Goal: Task Accomplishment & Management: Complete application form

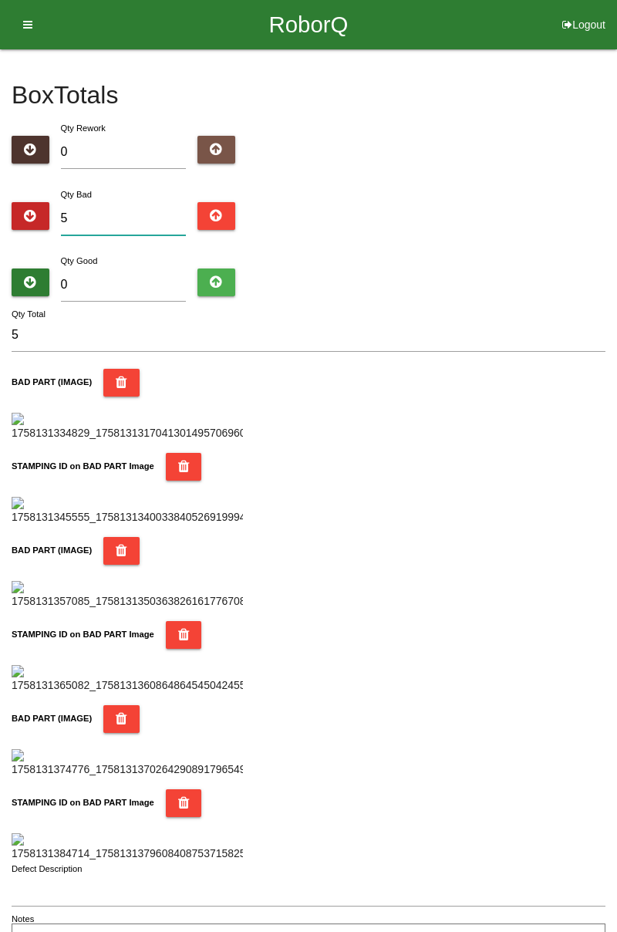
type input "0"
type input "9"
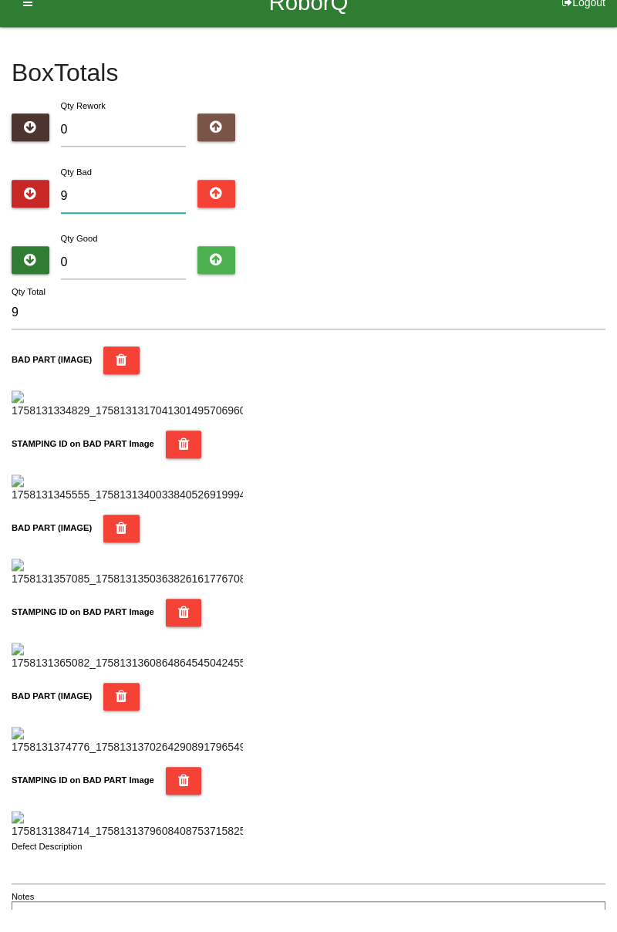
type input "9"
click at [120, 255] on div "Qty Good 0" at bounding box center [123, 280] width 149 height 56
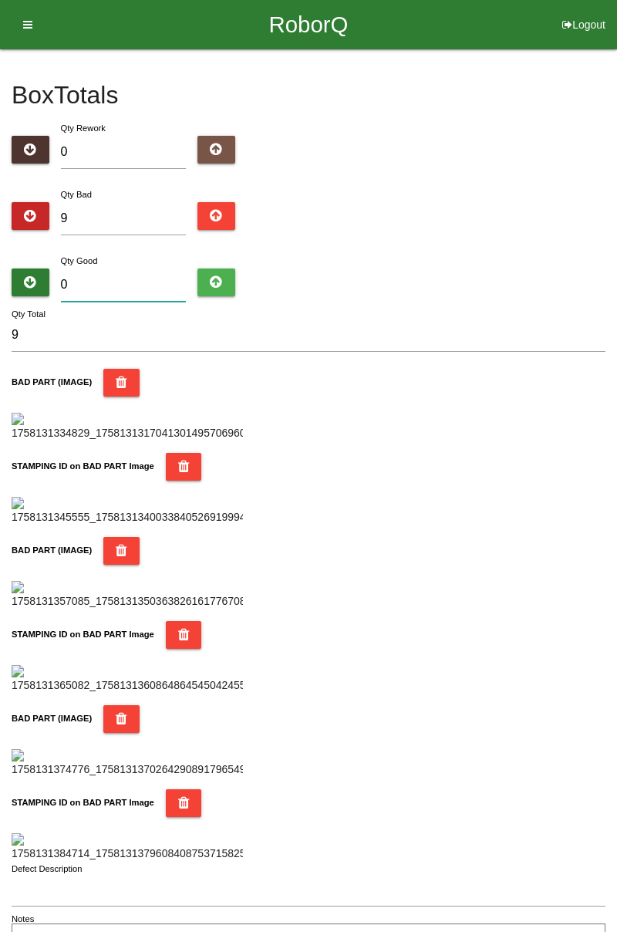
click at [123, 268] on input "0" at bounding box center [124, 284] width 126 height 33
type input "7"
type input "16"
type input "71"
type input "80"
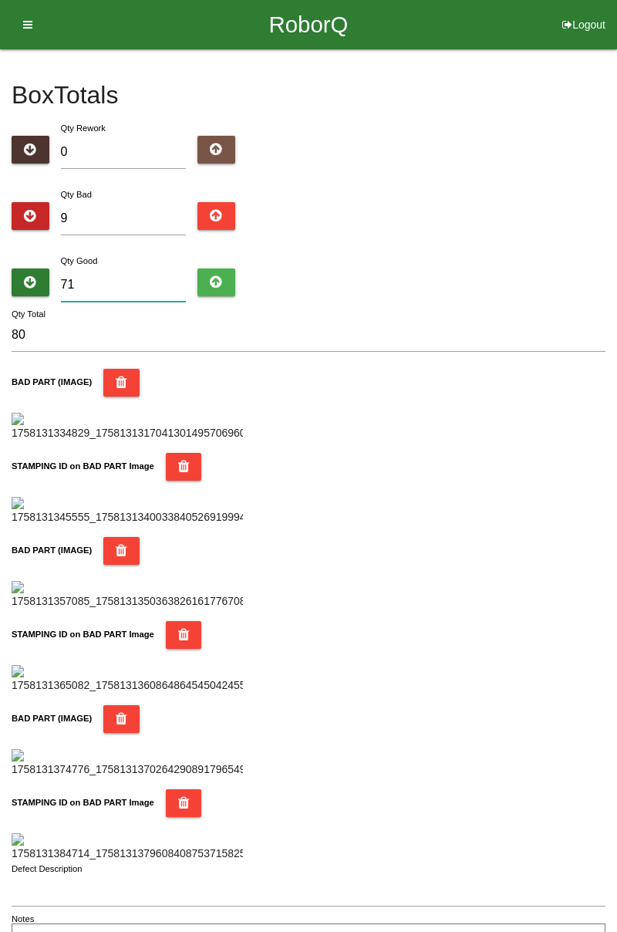
type input "7"
type input "16"
type input "77"
type input "86"
type input "7"
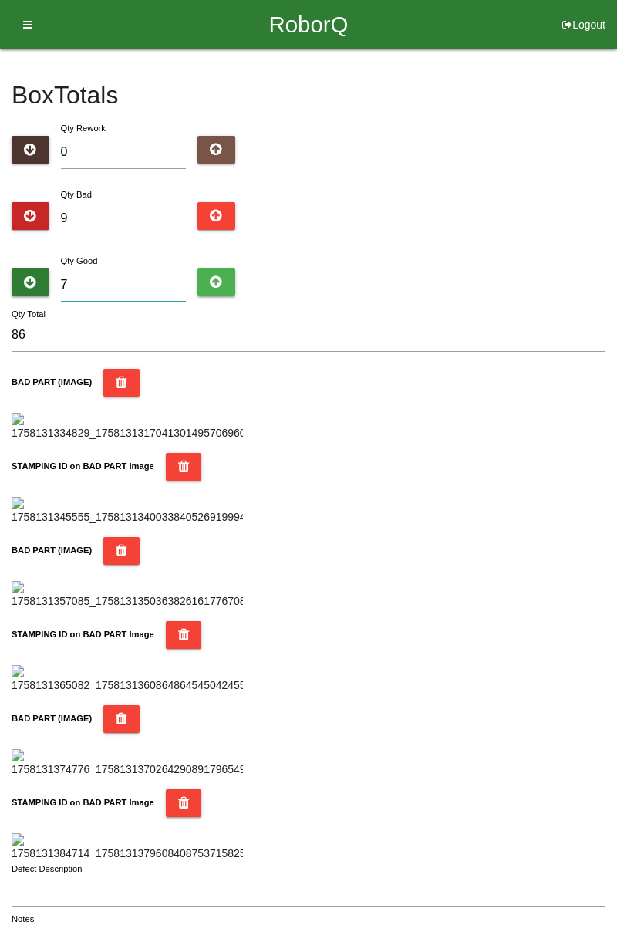
type input "16"
type input "0"
type input "9"
type input "5"
type input "14"
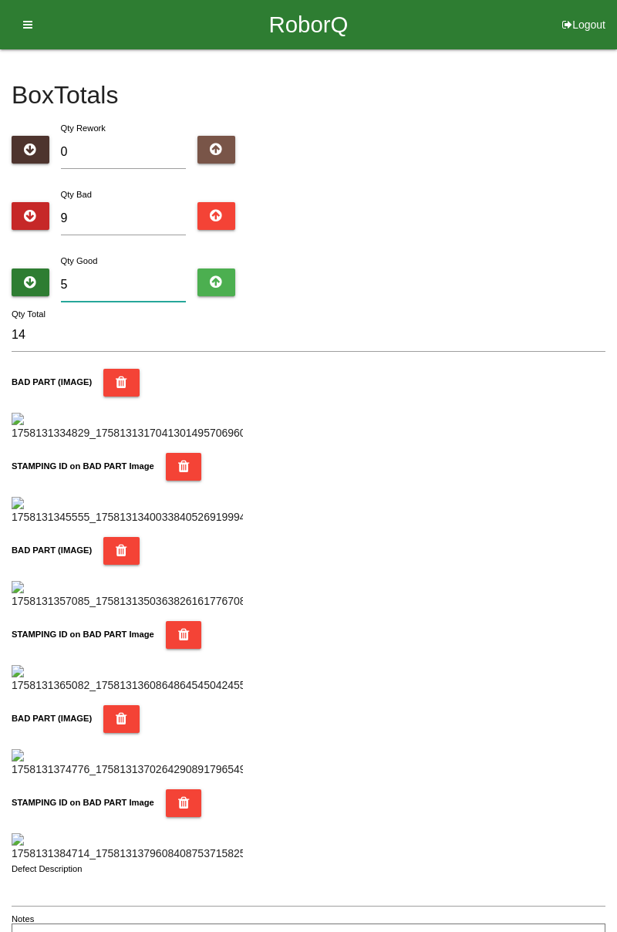
type input "0"
type input "9"
type input "7"
type input "16"
type input "75"
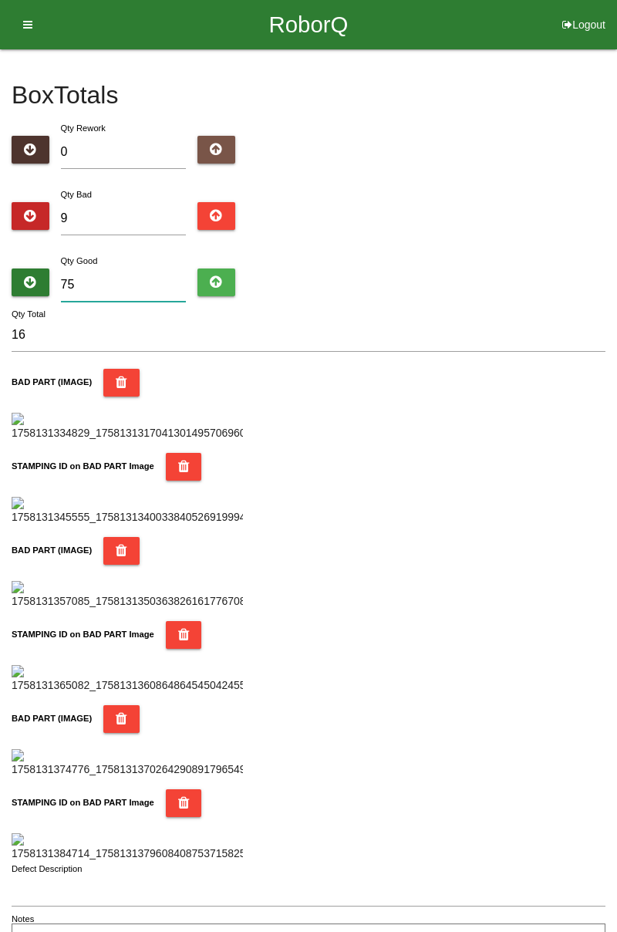
type input "84"
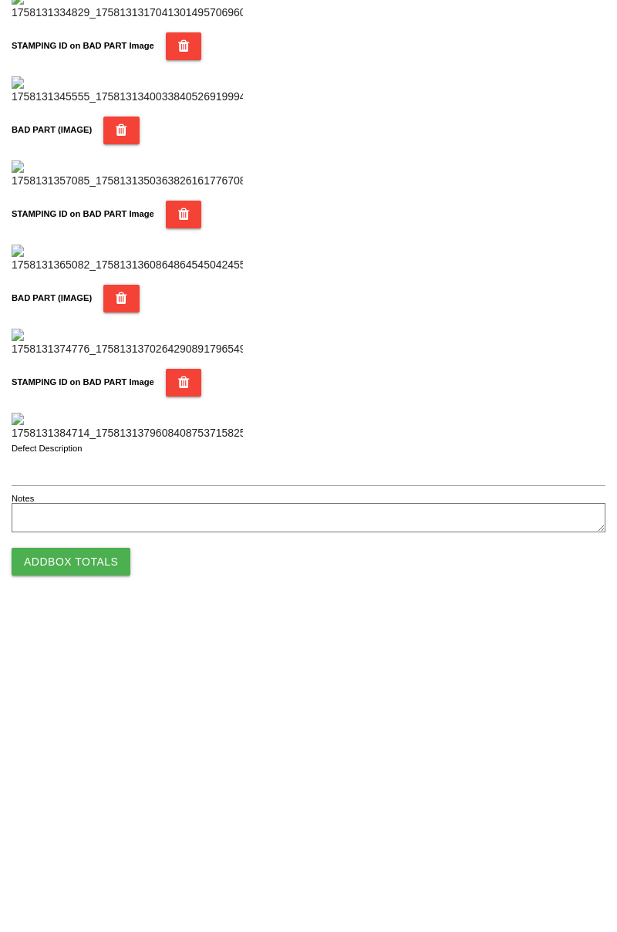
scroll to position [1352, 0]
type input "75"
click at [100, 870] on button "Add Box Totals" at bounding box center [71, 880] width 119 height 28
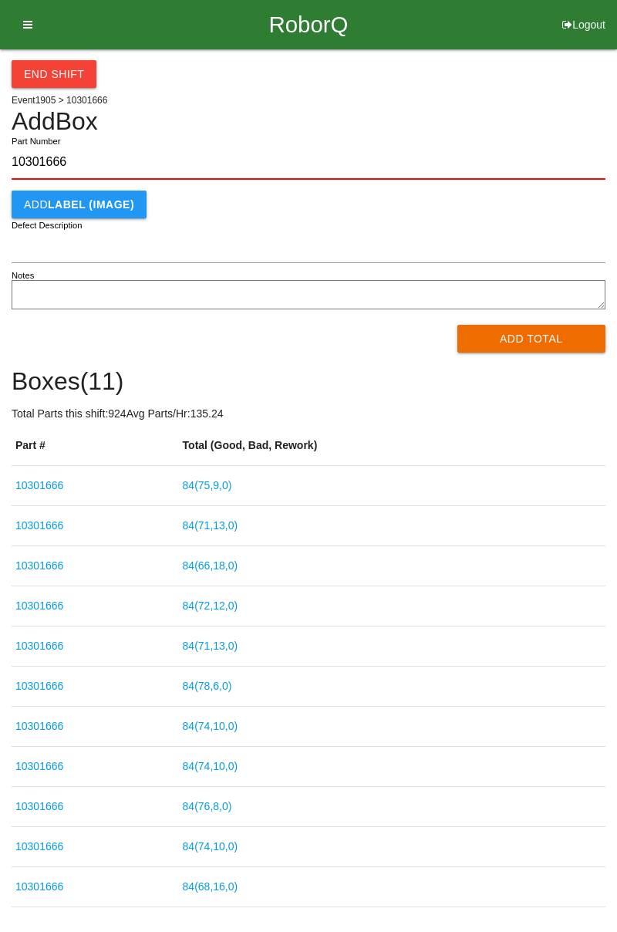
type input "10301666"
click at [540, 333] on button "Add Total" at bounding box center [532, 339] width 149 height 28
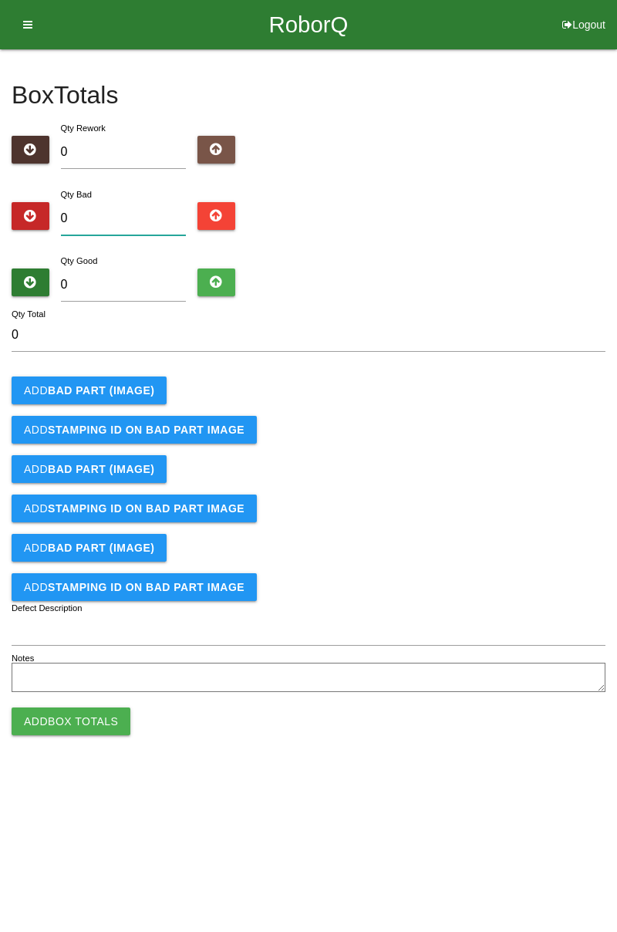
click at [139, 213] on input "0" at bounding box center [124, 218] width 126 height 33
type input "3"
click at [603, 272] on div "Qty Good 0" at bounding box center [309, 280] width 594 height 56
click at [124, 389] on b "BAD PART (IMAGE)" at bounding box center [101, 390] width 106 height 12
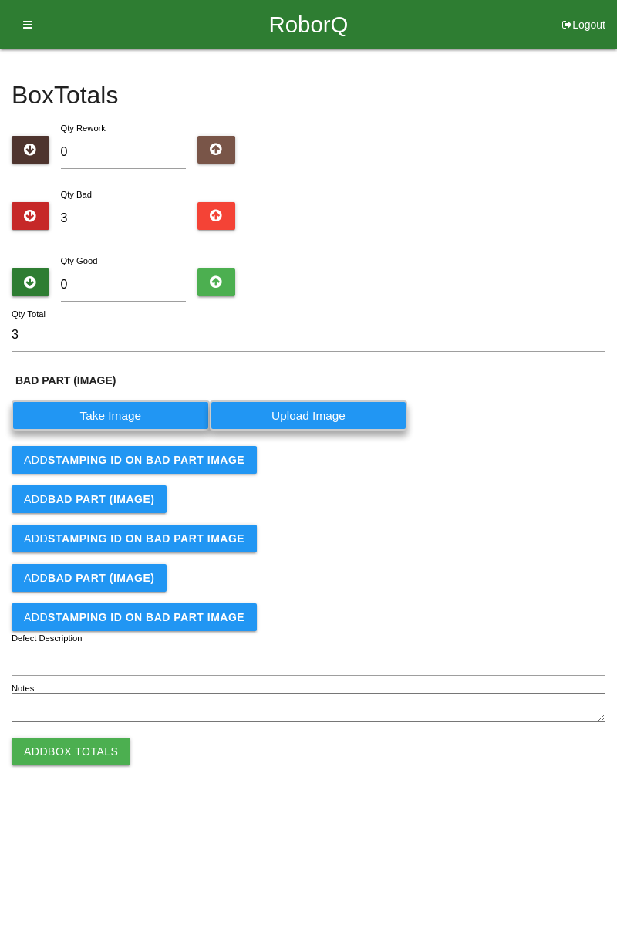
click at [142, 411] on label "Take Image" at bounding box center [111, 415] width 198 height 30
click at [0, 0] on \(IMAGE\) "Take Image" at bounding box center [0, 0] width 0 height 0
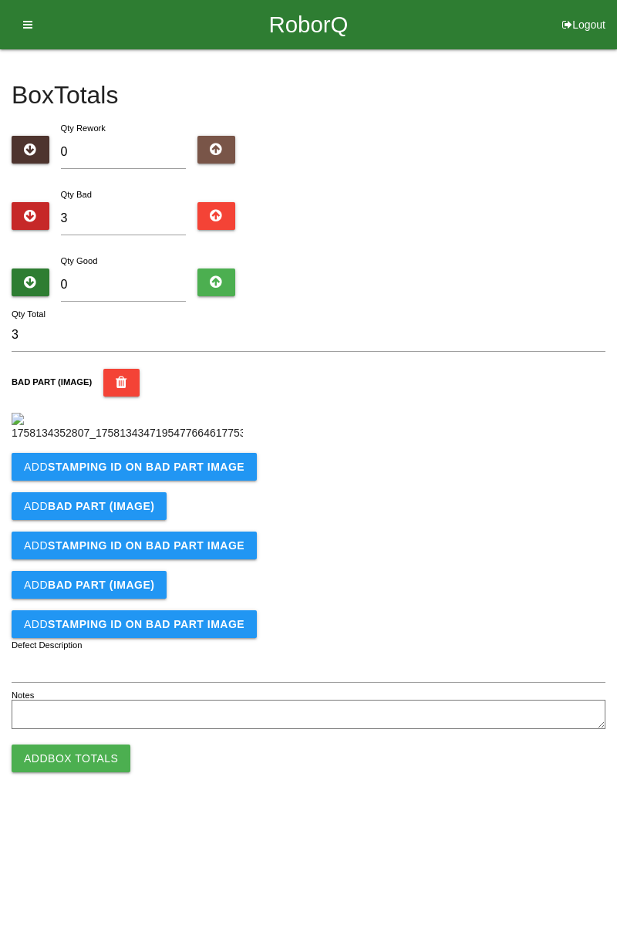
click at [167, 473] on b "STAMPING ID on BAD PART Image" at bounding box center [146, 467] width 197 height 12
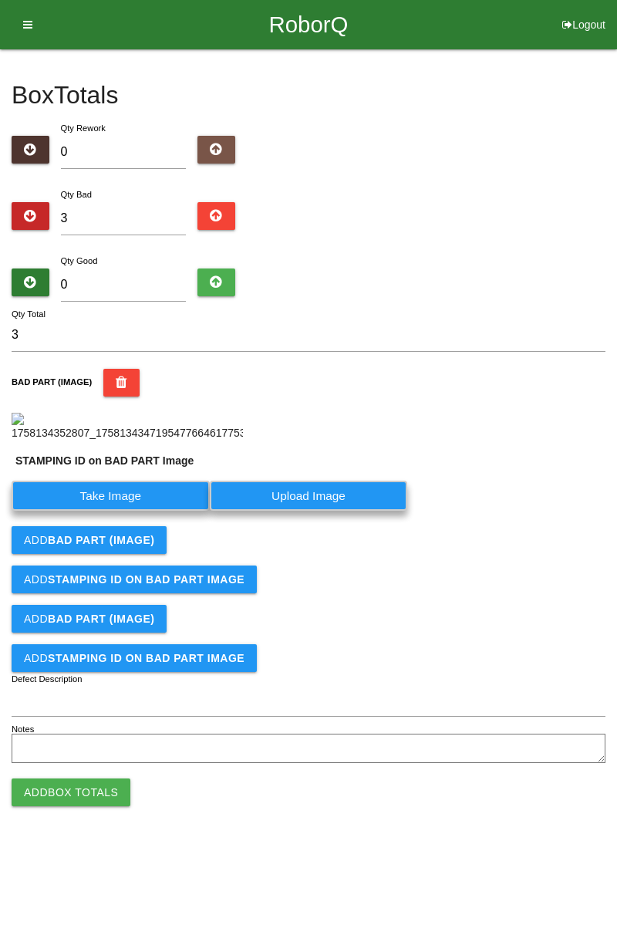
click at [127, 511] on label "Take Image" at bounding box center [111, 496] width 198 height 30
click at [0, 0] on PART "Take Image" at bounding box center [0, 0] width 0 height 0
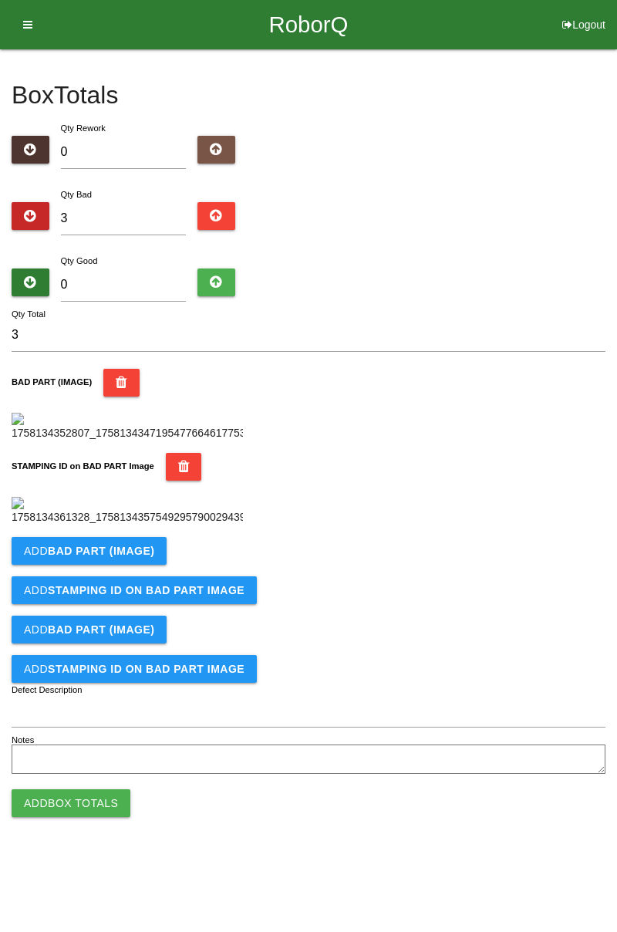
scroll to position [339, 0]
click at [151, 565] on button "Add BAD PART (IMAGE)" at bounding box center [89, 551] width 155 height 28
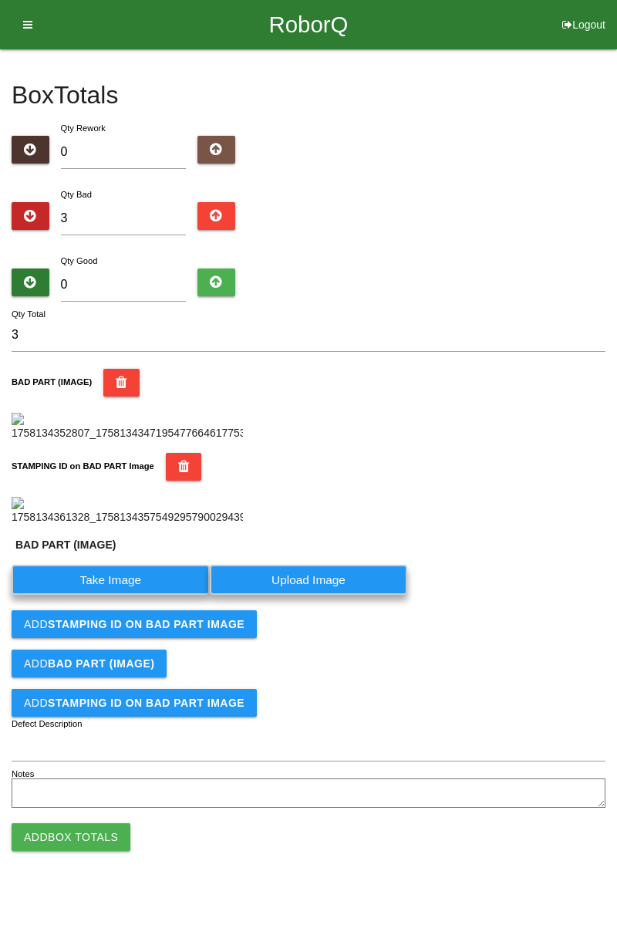
click at [126, 595] on label "Take Image" at bounding box center [111, 580] width 198 height 30
click at [0, 0] on \(IMAGE\) "Take Image" at bounding box center [0, 0] width 0 height 0
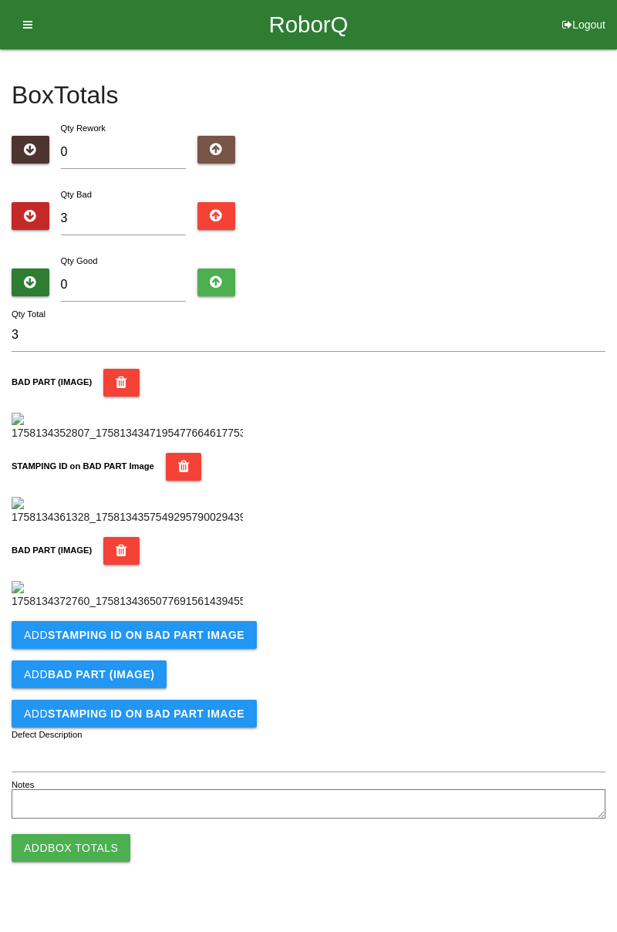
scroll to position [593, 0]
click at [219, 641] on b "STAMPING ID on BAD PART Image" at bounding box center [146, 635] width 197 height 12
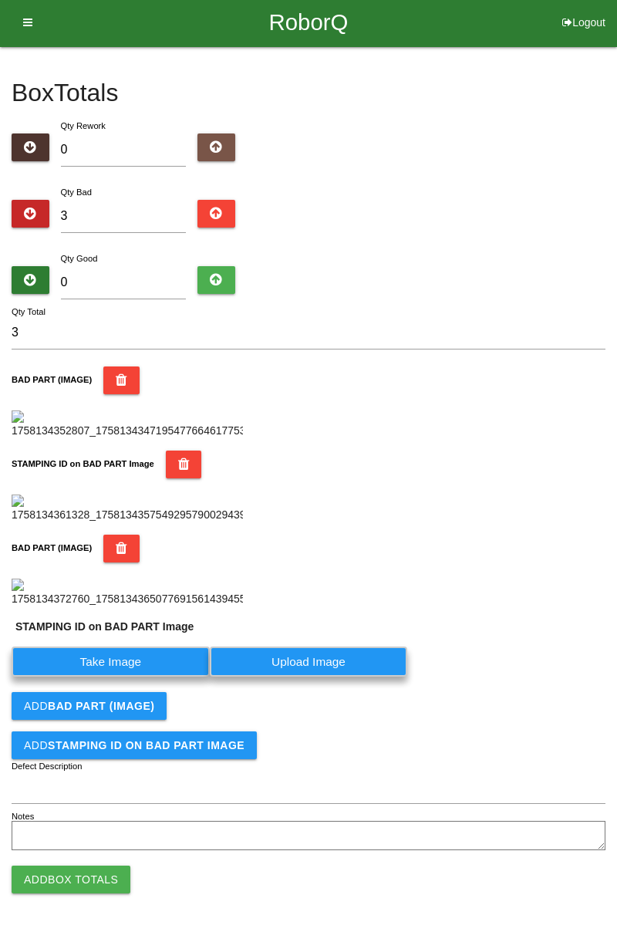
click at [142, 677] on label "Take Image" at bounding box center [111, 662] width 198 height 30
click at [0, 0] on PART "Take Image" at bounding box center [0, 0] width 0 height 0
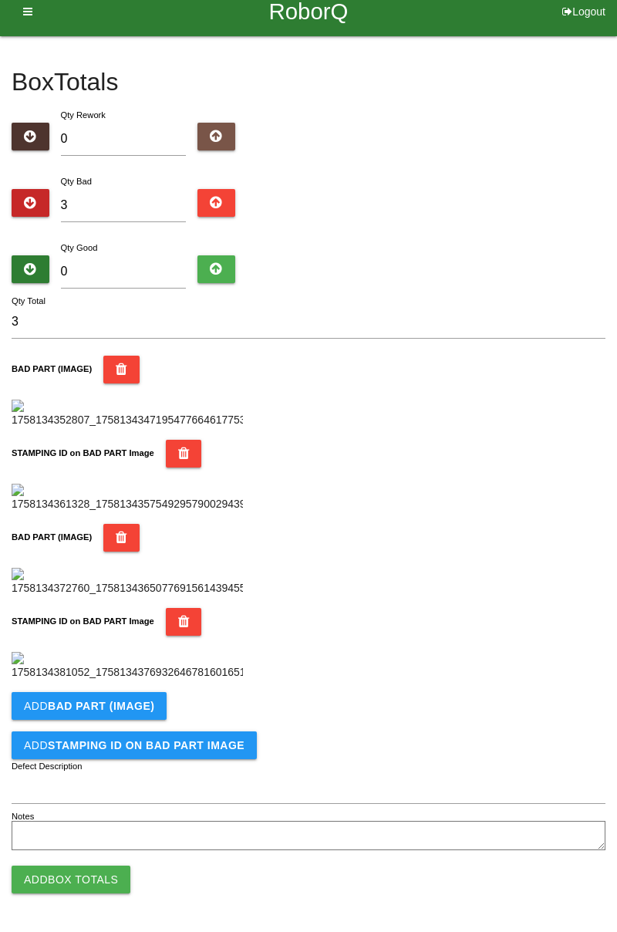
scroll to position [846, 0]
click at [145, 696] on button "Add BAD PART (IMAGE)" at bounding box center [89, 706] width 155 height 28
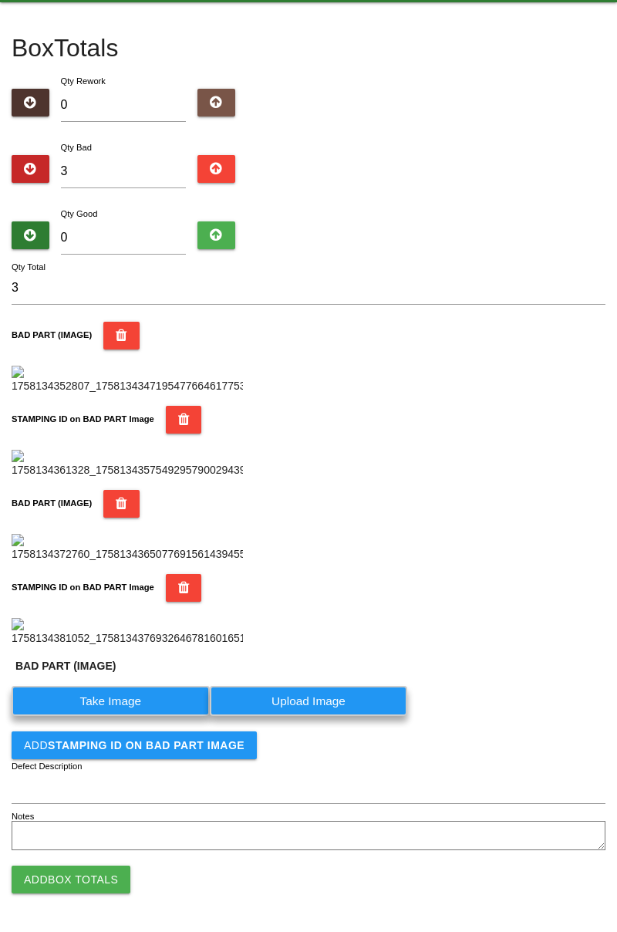
click at [133, 716] on label "Take Image" at bounding box center [111, 701] width 198 height 30
click at [0, 0] on \(IMAGE\) "Take Image" at bounding box center [0, 0] width 0 height 0
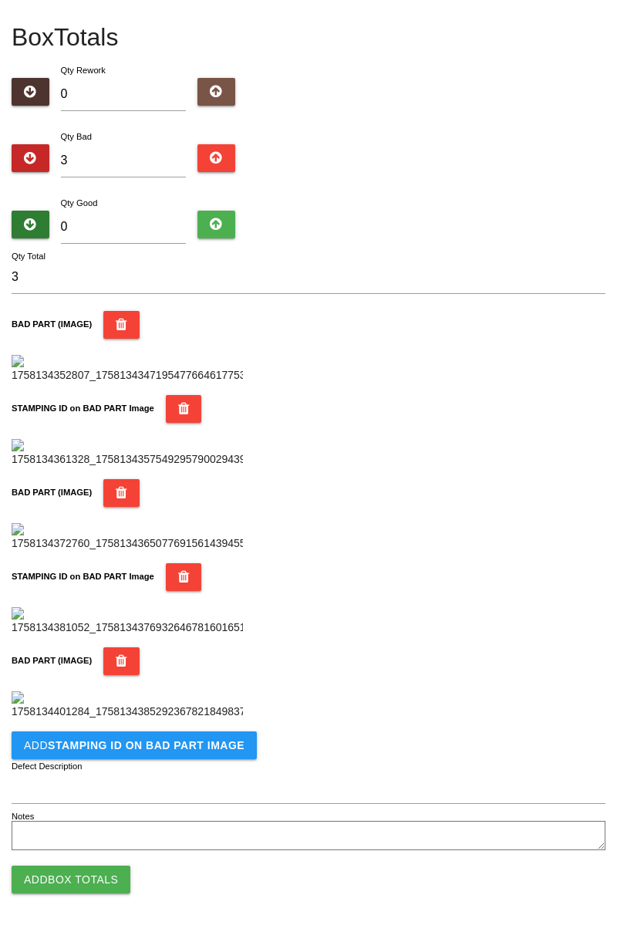
scroll to position [1099, 0]
click at [201, 755] on button "Add STAMPING ID on BAD PART Image" at bounding box center [134, 745] width 245 height 28
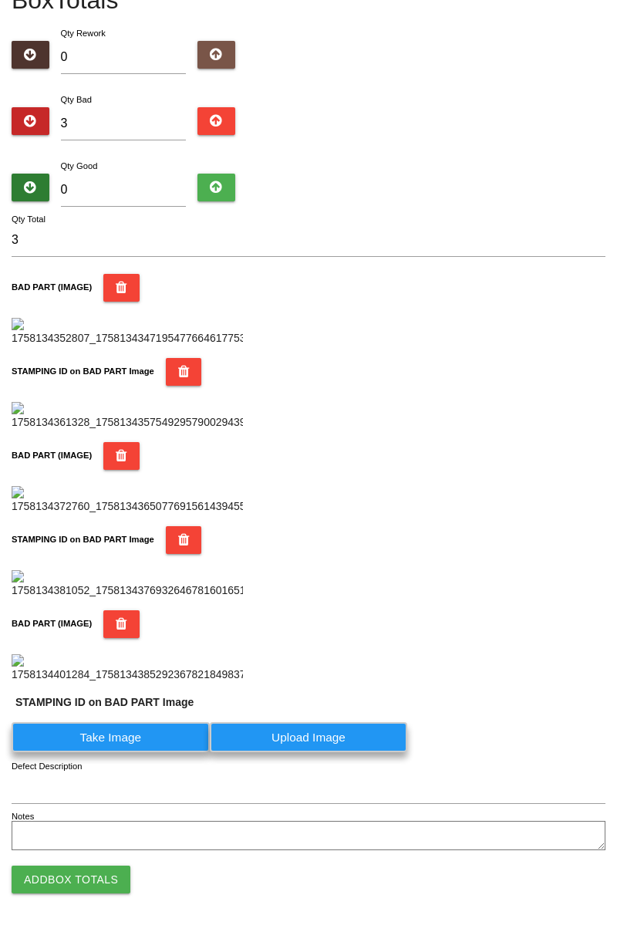
click at [141, 752] on label "Take Image" at bounding box center [111, 737] width 198 height 30
click at [0, 0] on PART "Take Image" at bounding box center [0, 0] width 0 height 0
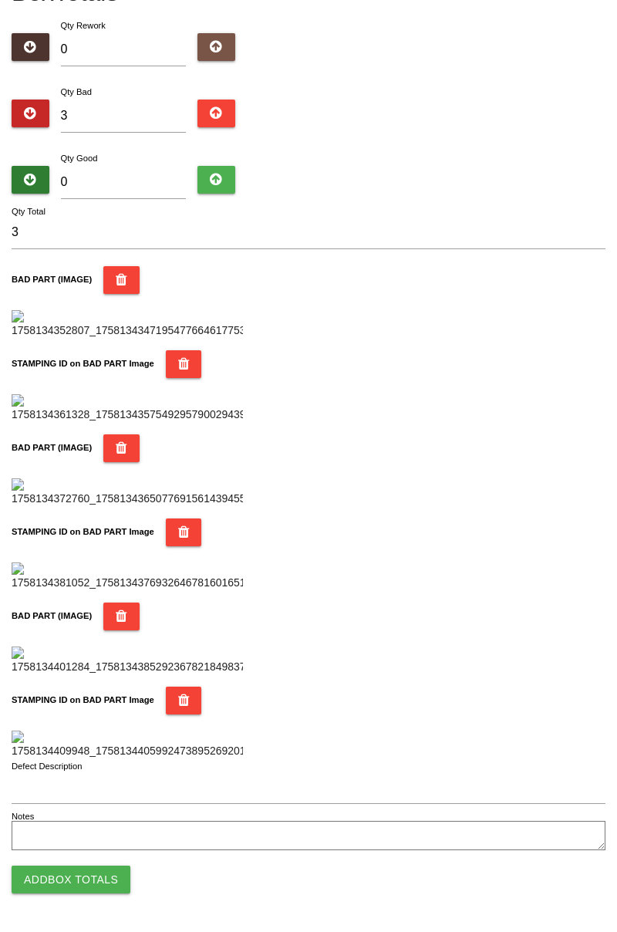
scroll to position [0, 0]
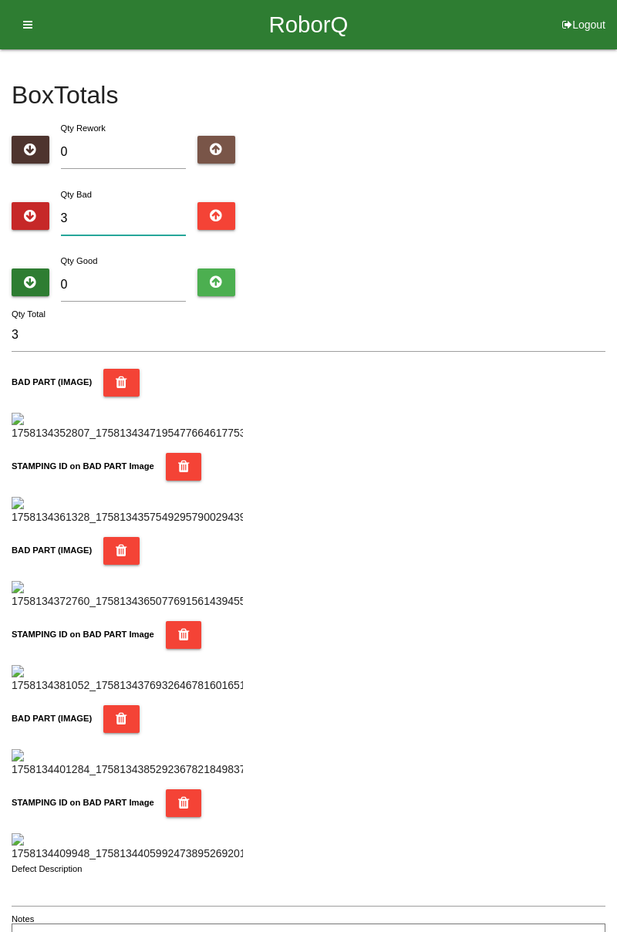
click at [131, 217] on input "3" at bounding box center [124, 218] width 126 height 33
type input "0"
type input "4"
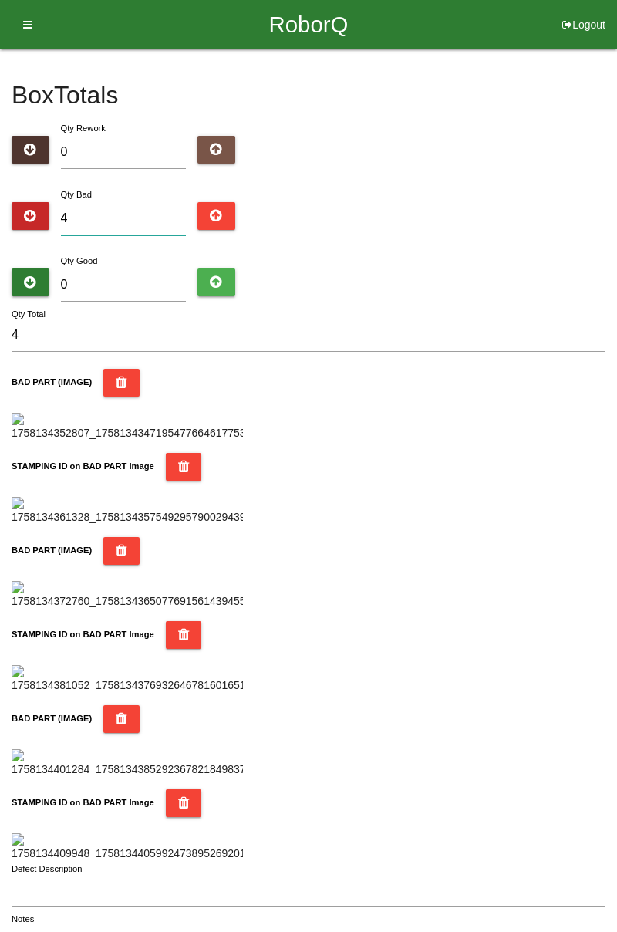
click at [123, 221] on input "4" at bounding box center [124, 218] width 126 height 33
type input "0"
type input "6"
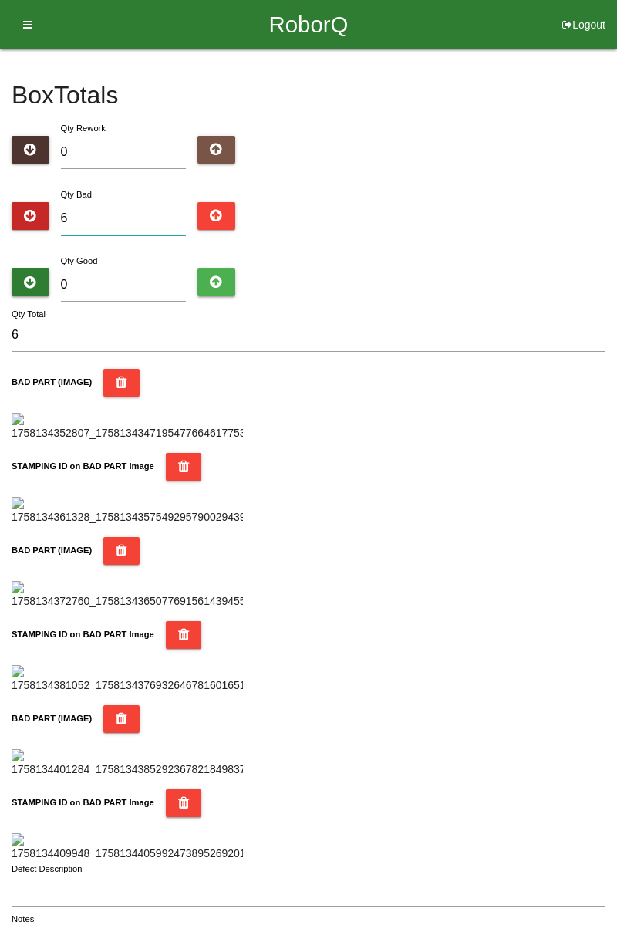
type input "0"
type input "9"
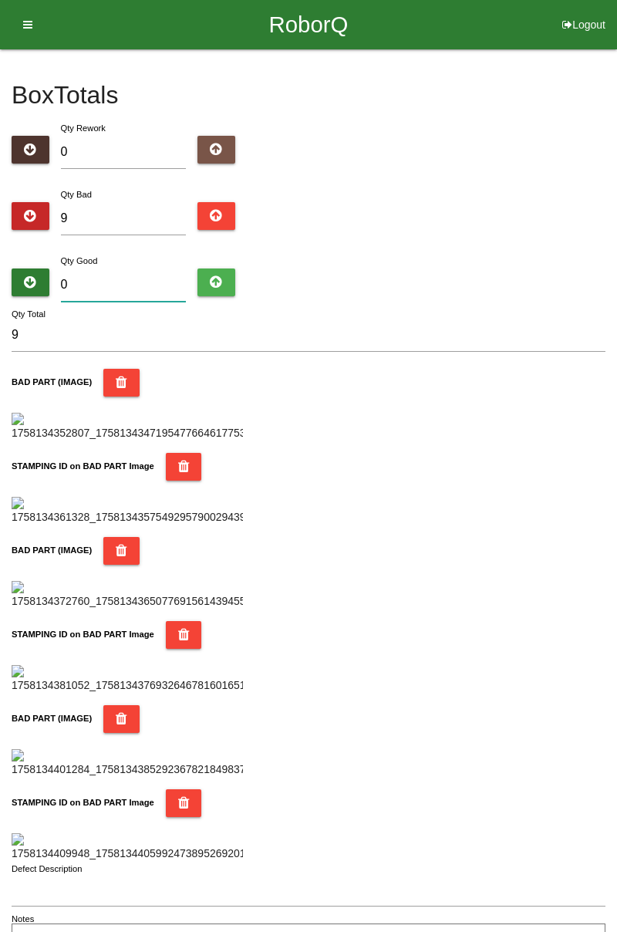
click at [119, 280] on input "0" at bounding box center [124, 284] width 126 height 33
type input "7"
type input "16"
type input "71"
type input "80"
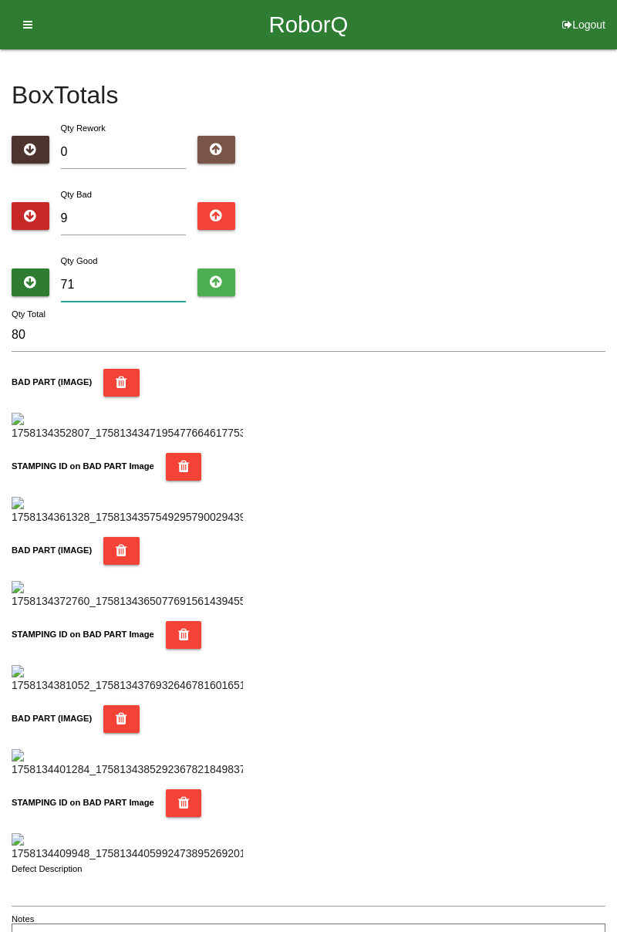
type input "7"
type input "16"
type input "75"
type input "84"
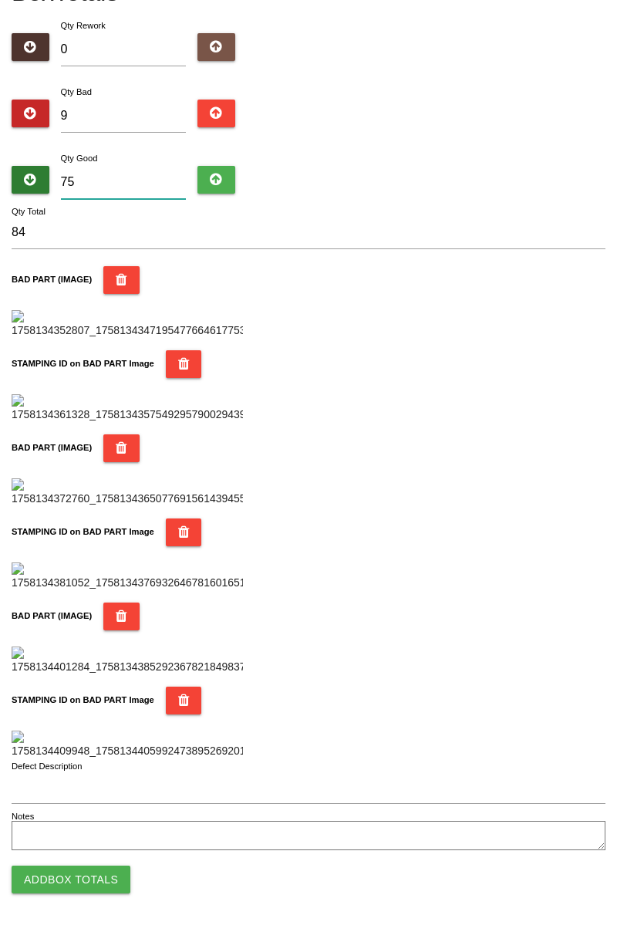
scroll to position [1352, 0]
click at [99, 883] on button "Add Box Totals" at bounding box center [71, 880] width 119 height 28
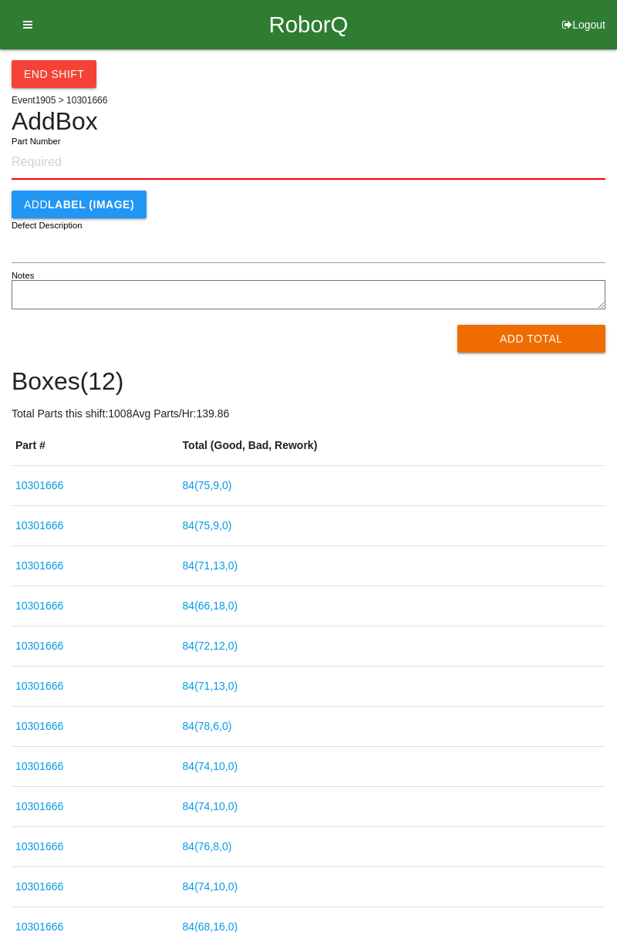
click at [69, 77] on button "End Shift" at bounding box center [54, 74] width 85 height 28
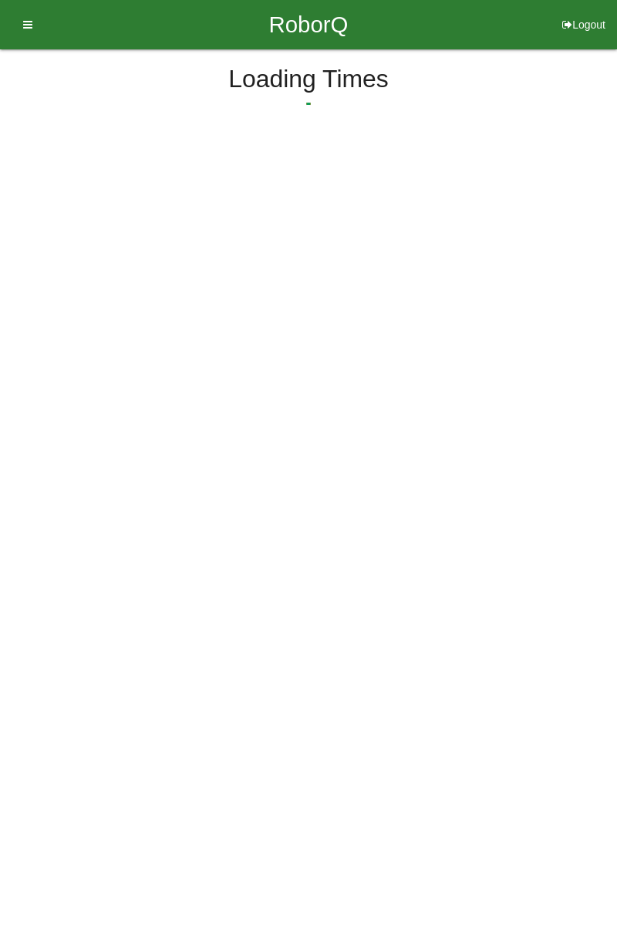
select select "3"
select select "31"
select select "2"
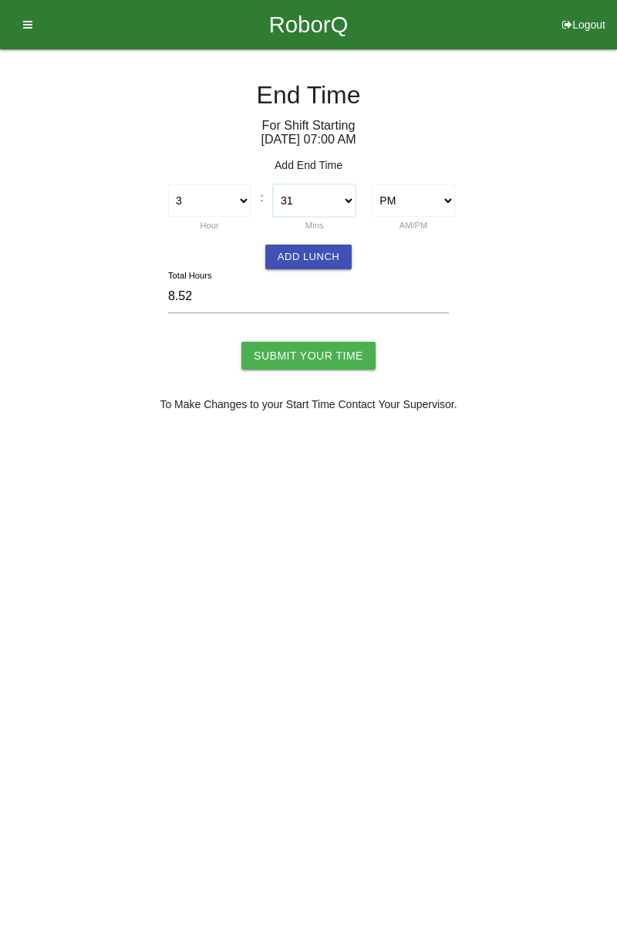
click at [346, 199] on select "00 01 02 03 04 05 06 07 08 09 10 11 12 13 14 15 16 17 18 19 20 21 22 23 24 25 2…" at bounding box center [314, 200] width 83 height 32
select select "30"
click at [273, 184] on select "00 01 02 03 04 05 06 07 08 09 10 11 12 13 14 15 16 17 18 19 20 21 22 23 24 25 2…" at bounding box center [314, 200] width 83 height 32
type input "8.50"
click at [315, 253] on button "Add Lunch" at bounding box center [308, 257] width 86 height 25
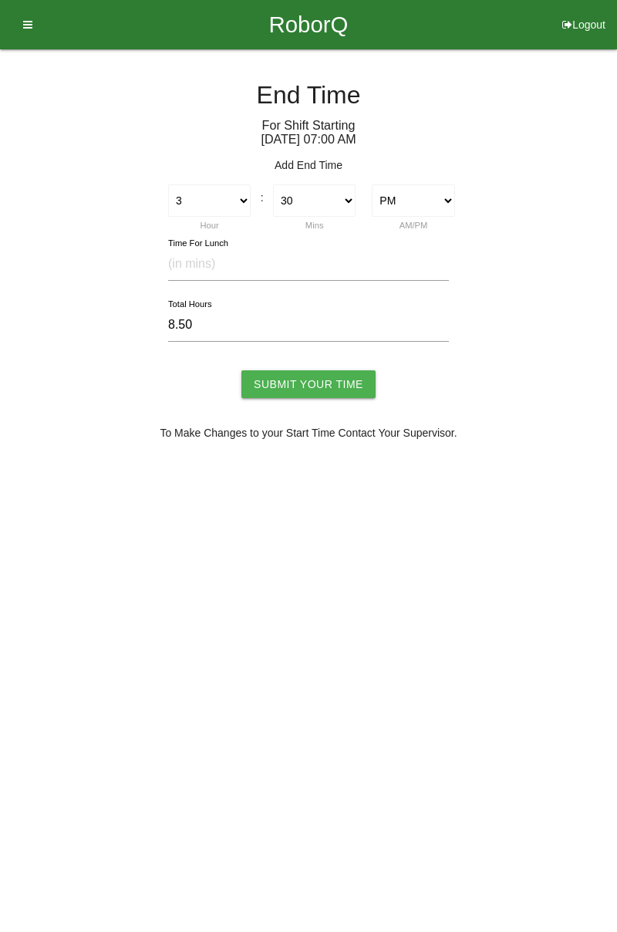
click at [225, 309] on input "8.50" at bounding box center [308, 325] width 281 height 33
click at [233, 262] on input "text" at bounding box center [308, 264] width 281 height 33
type input "30"
type input "8.00"
click at [326, 378] on input "Submit Your Time" at bounding box center [308, 384] width 134 height 28
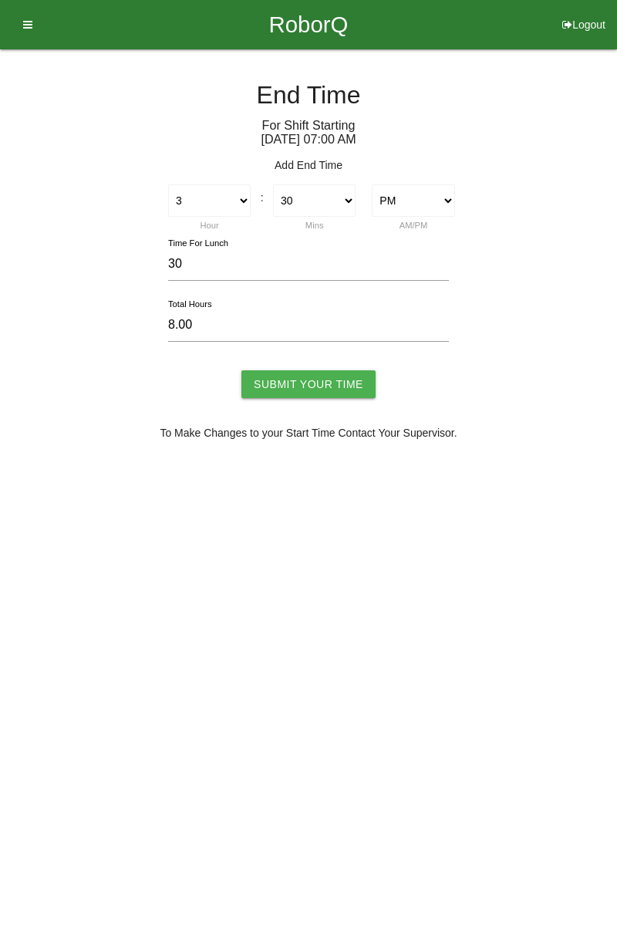
type input "Processing..."
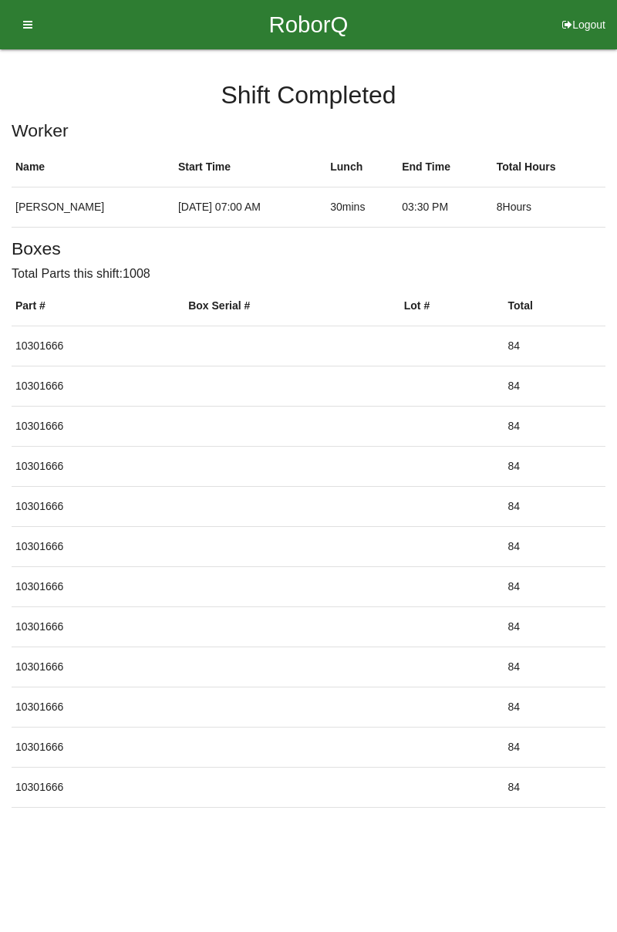
click at [586, 12] on button "Logout" at bounding box center [584, 6] width 66 height 12
select select "Worker"
